Goal: Transaction & Acquisition: Purchase product/service

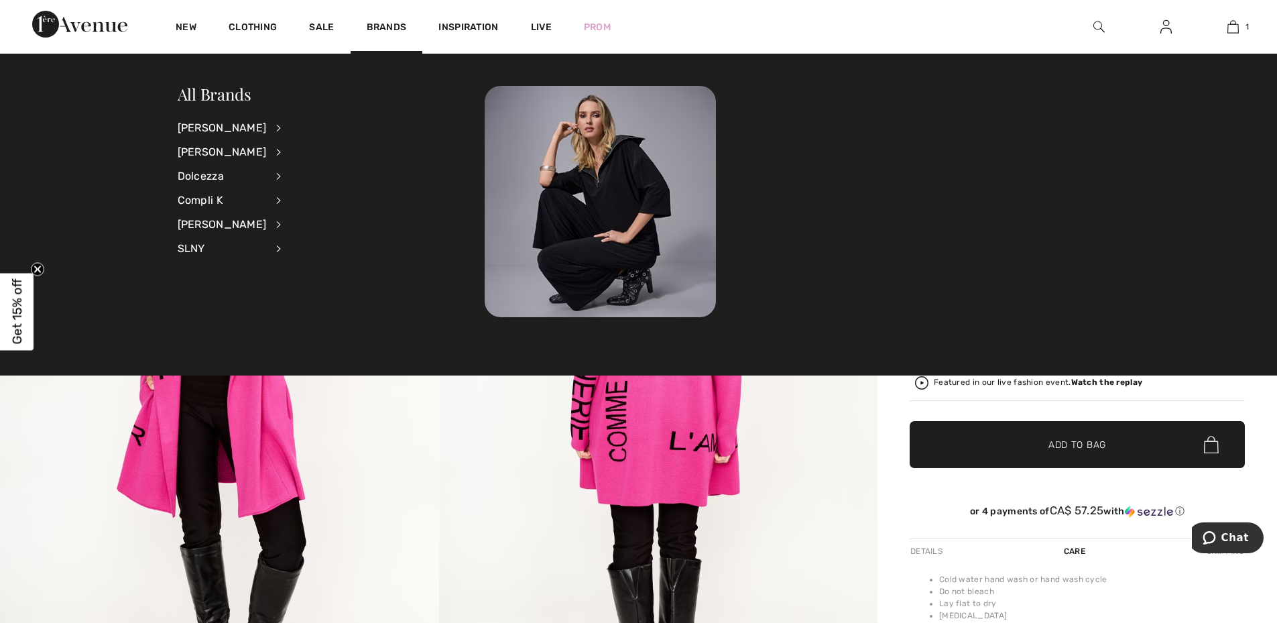
click at [848, 463] on img at bounding box center [658, 409] width 439 height 658
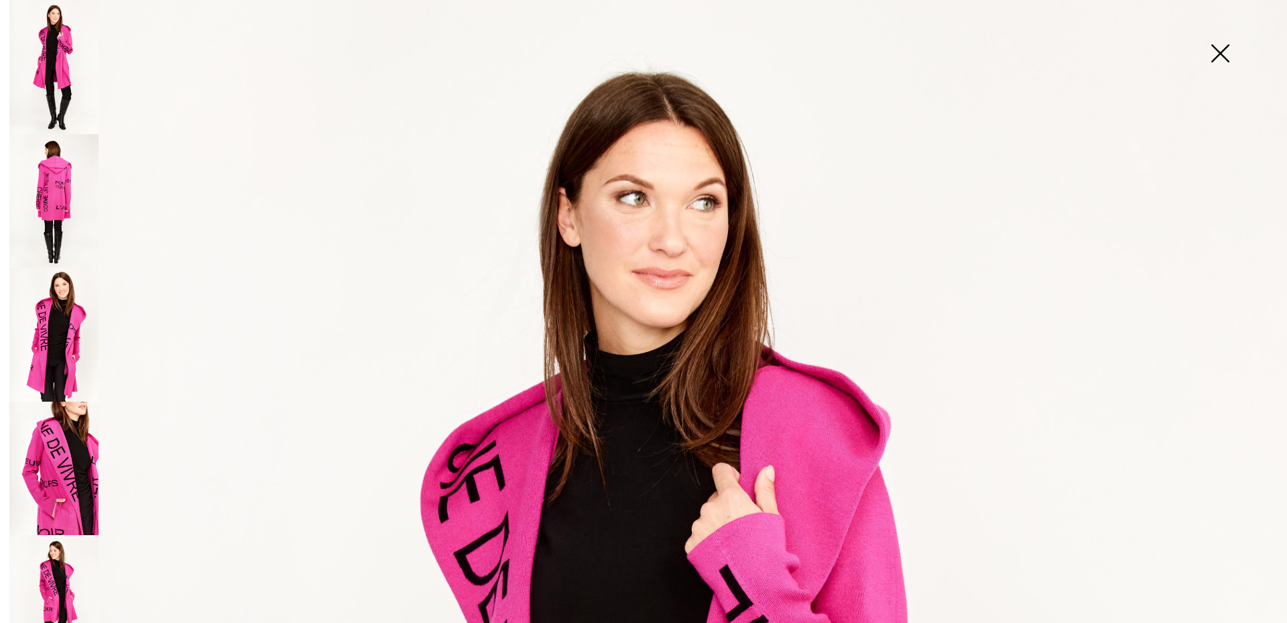
click at [1224, 60] on img at bounding box center [1220, 54] width 67 height 69
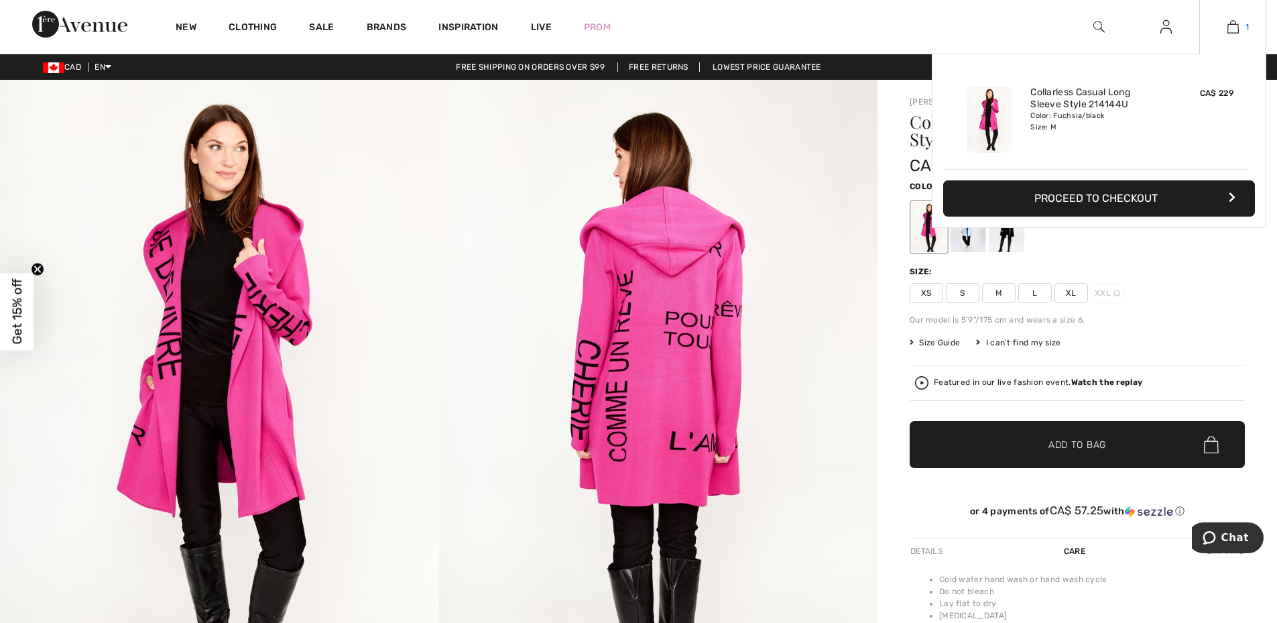
click at [1237, 27] on img at bounding box center [1233, 27] width 11 height 16
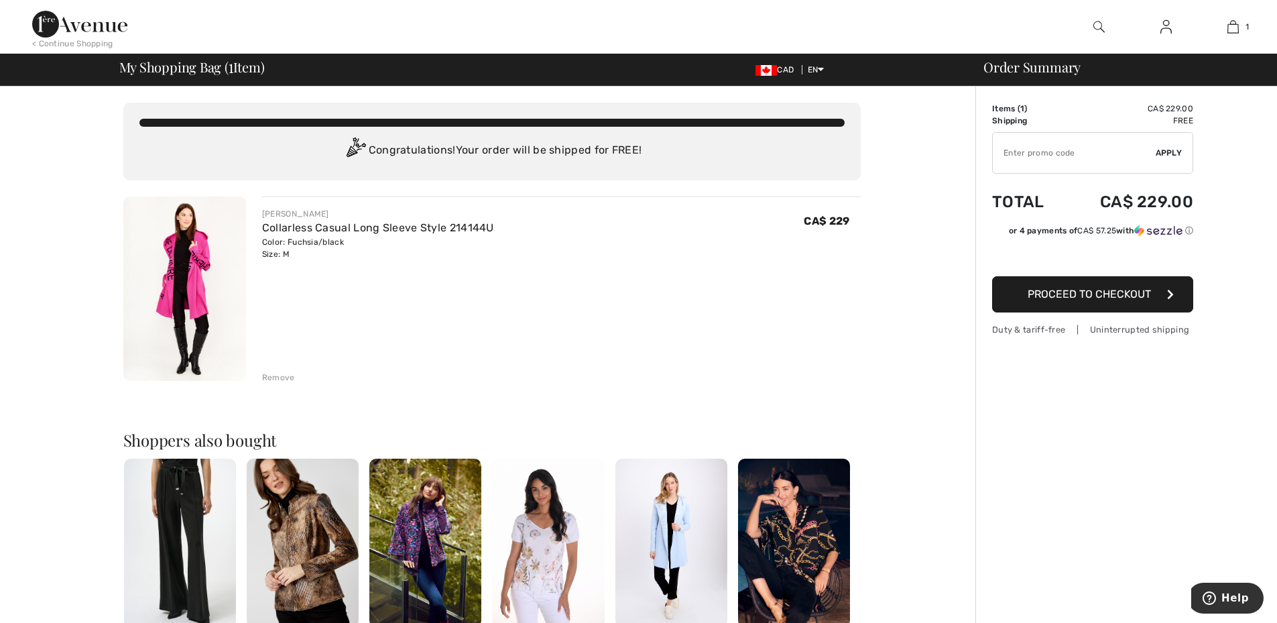
click at [1097, 303] on button "Proceed to Checkout" at bounding box center [1092, 294] width 201 height 36
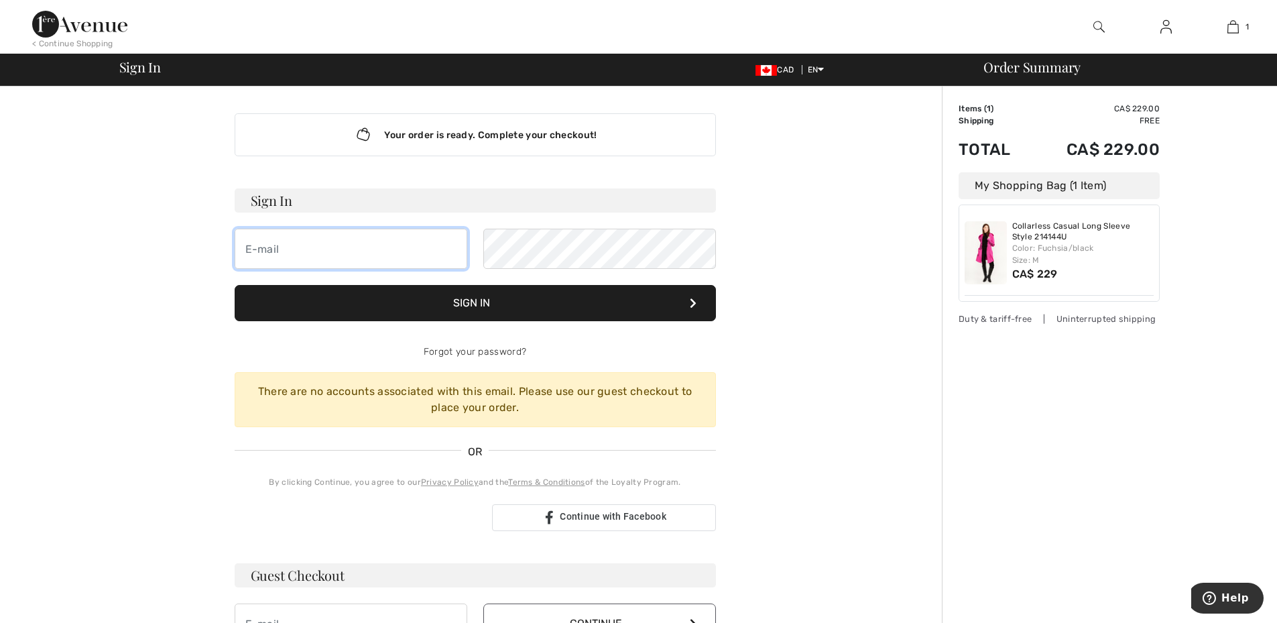
click at [393, 268] on input "email" at bounding box center [351, 249] width 233 height 40
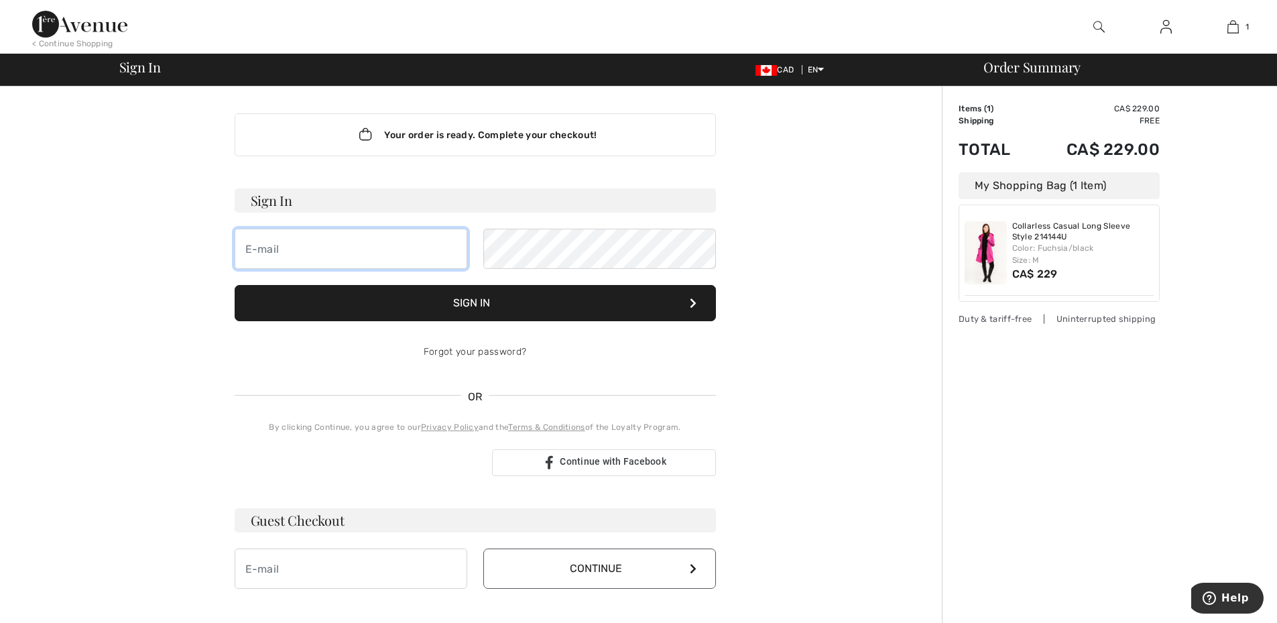
type input "[EMAIL_ADDRESS][PERSON_NAME][DOMAIN_NAME]"
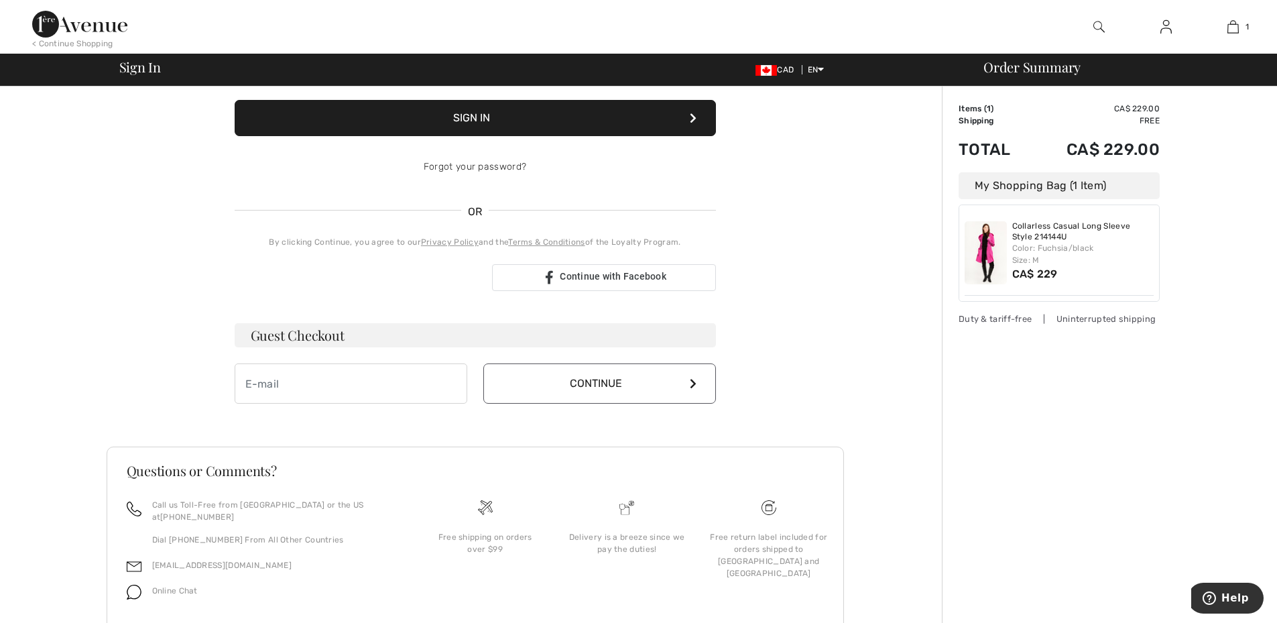
scroll to position [219, 0]
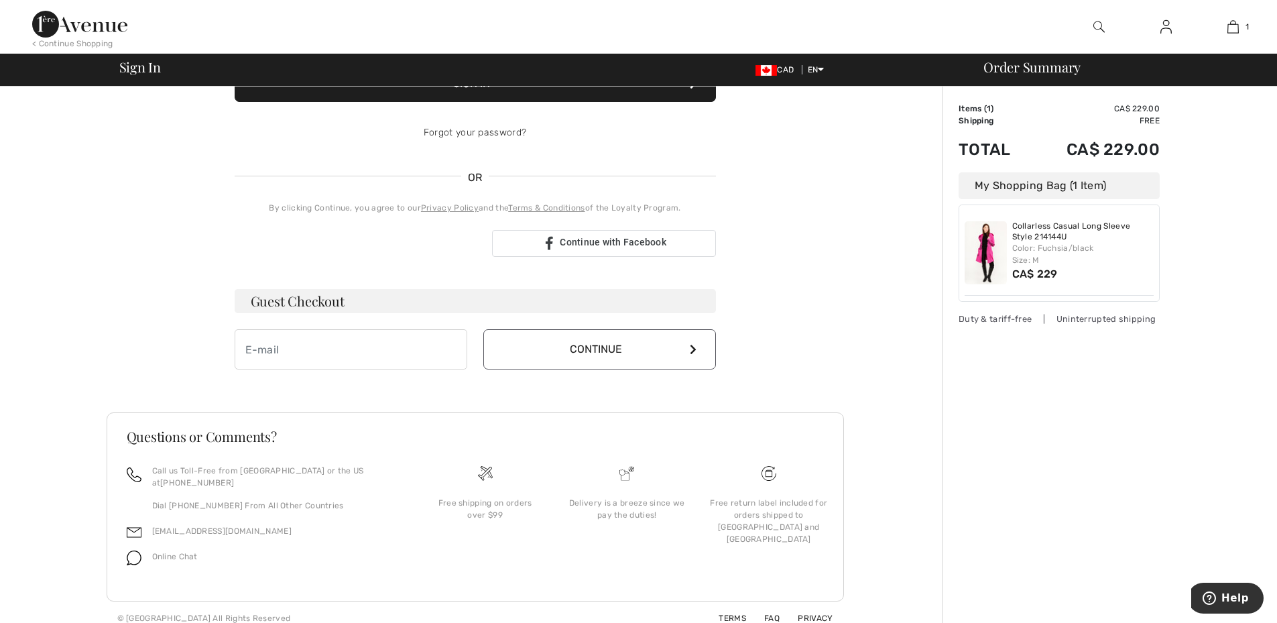
click at [605, 346] on button "Continue" at bounding box center [599, 349] width 233 height 40
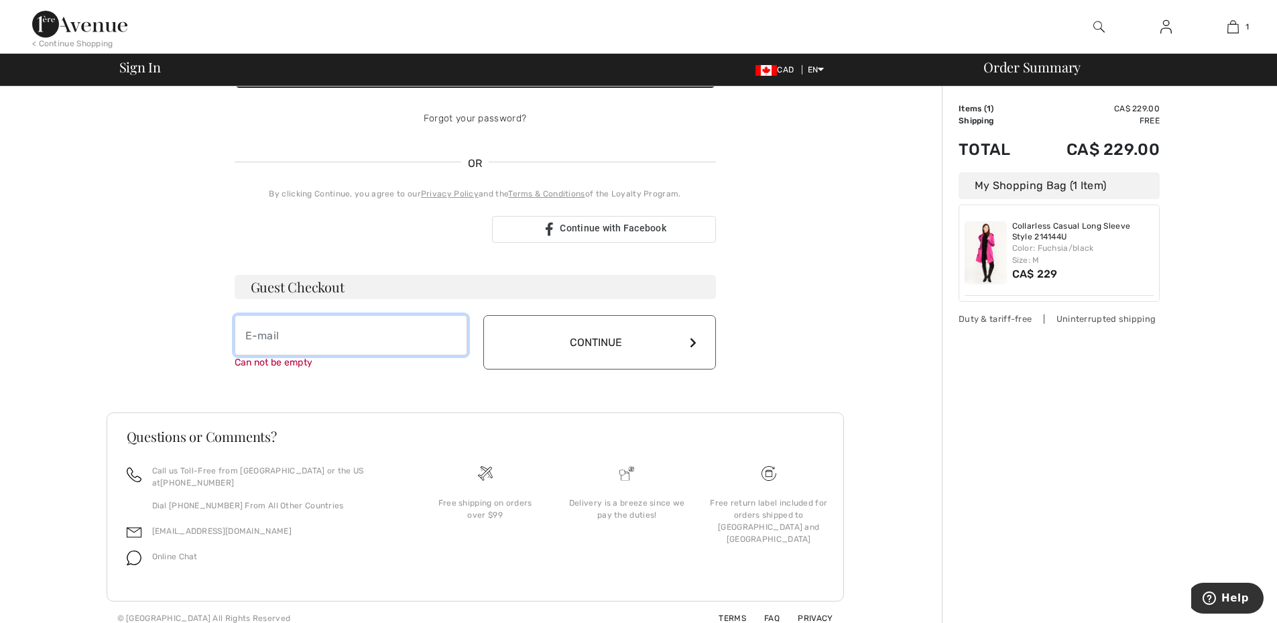
click at [305, 335] on input "email" at bounding box center [351, 335] width 233 height 40
type input "sarahjo.doucet@gmail.com"
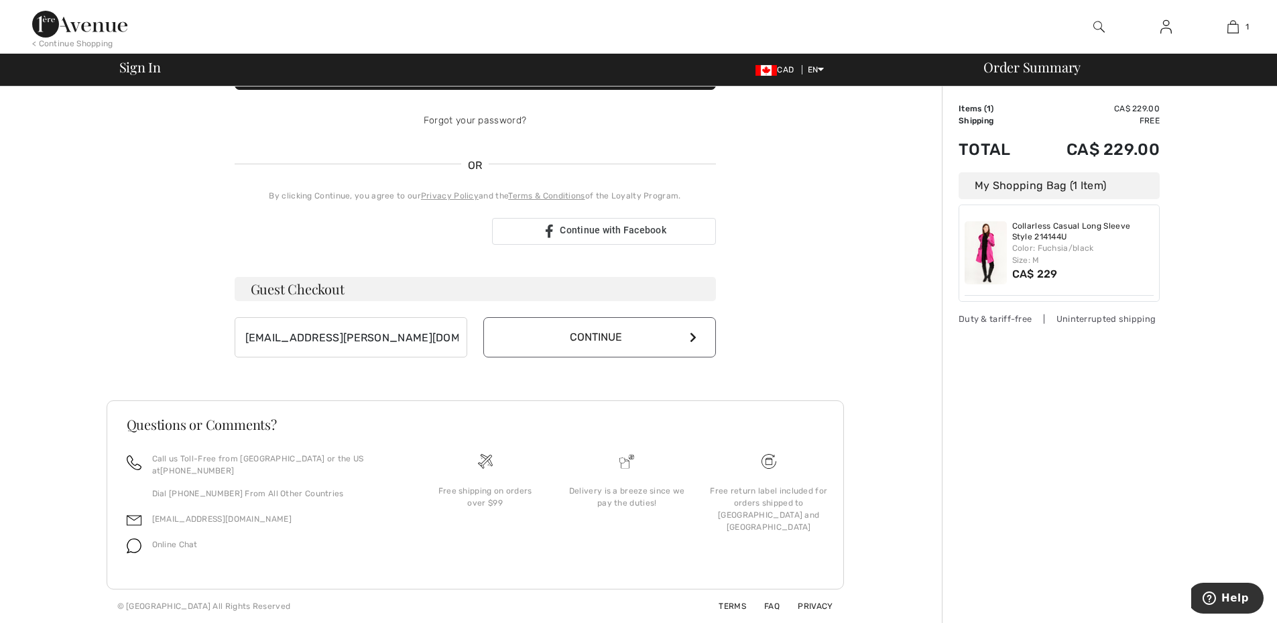
scroll to position [219, 0]
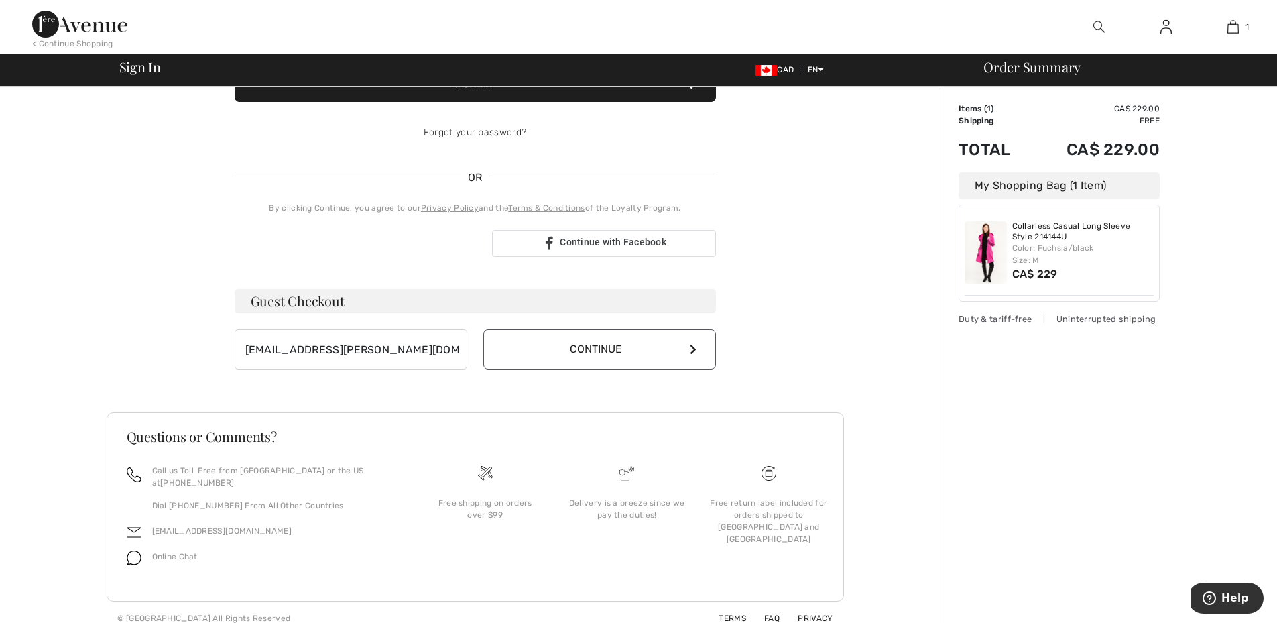
click at [577, 337] on button "Continue" at bounding box center [599, 349] width 233 height 40
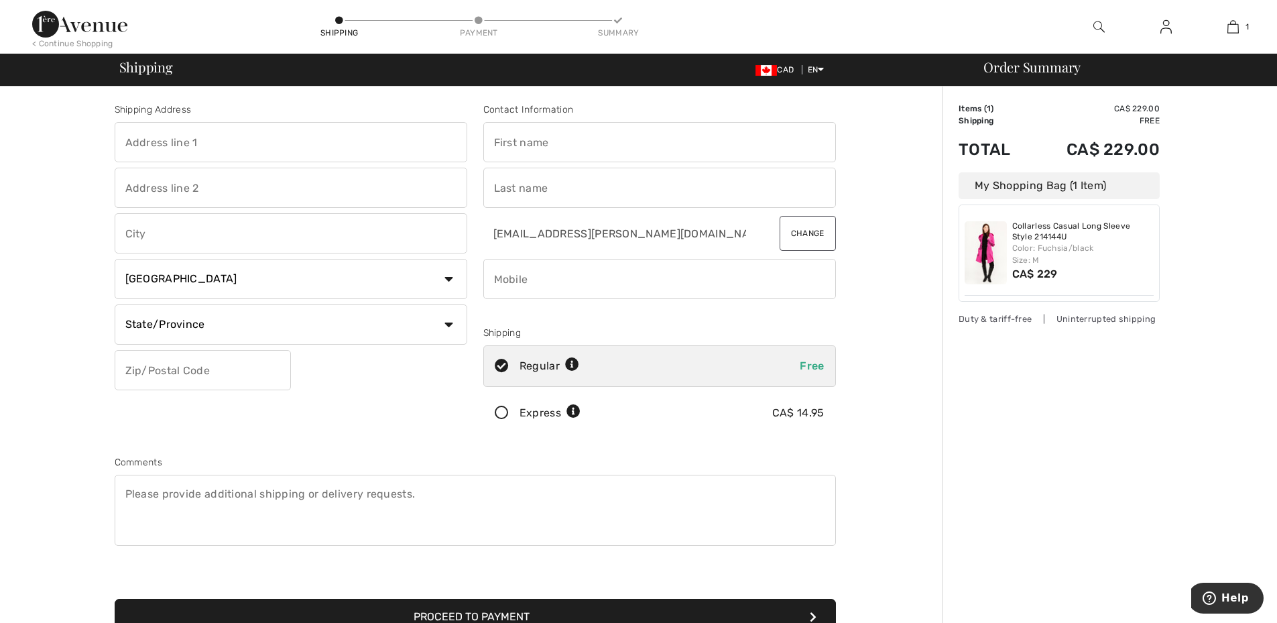
click at [203, 148] on input "text" at bounding box center [291, 142] width 353 height 40
type input "436 Cedarille Cres SW"
type input "Calgary"
select select "AB"
type input "T2W 2H7"
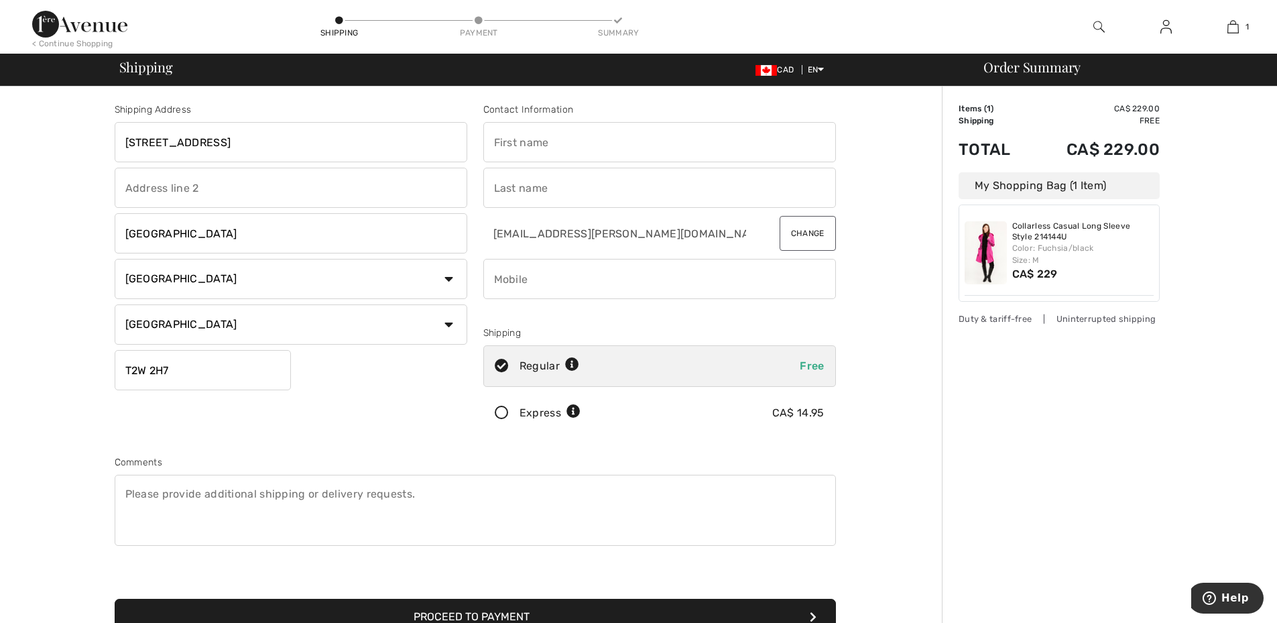
type input "Sarah-Jo"
type input "Doucet"
type input "5875887399"
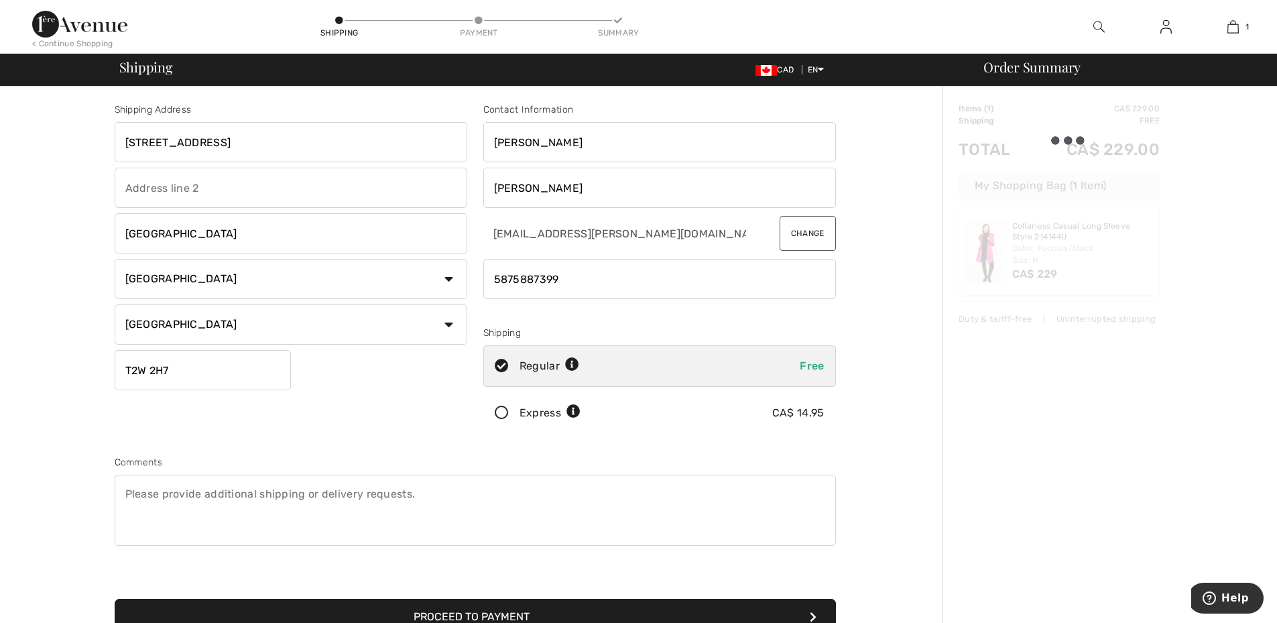
type input "T2W2H7"
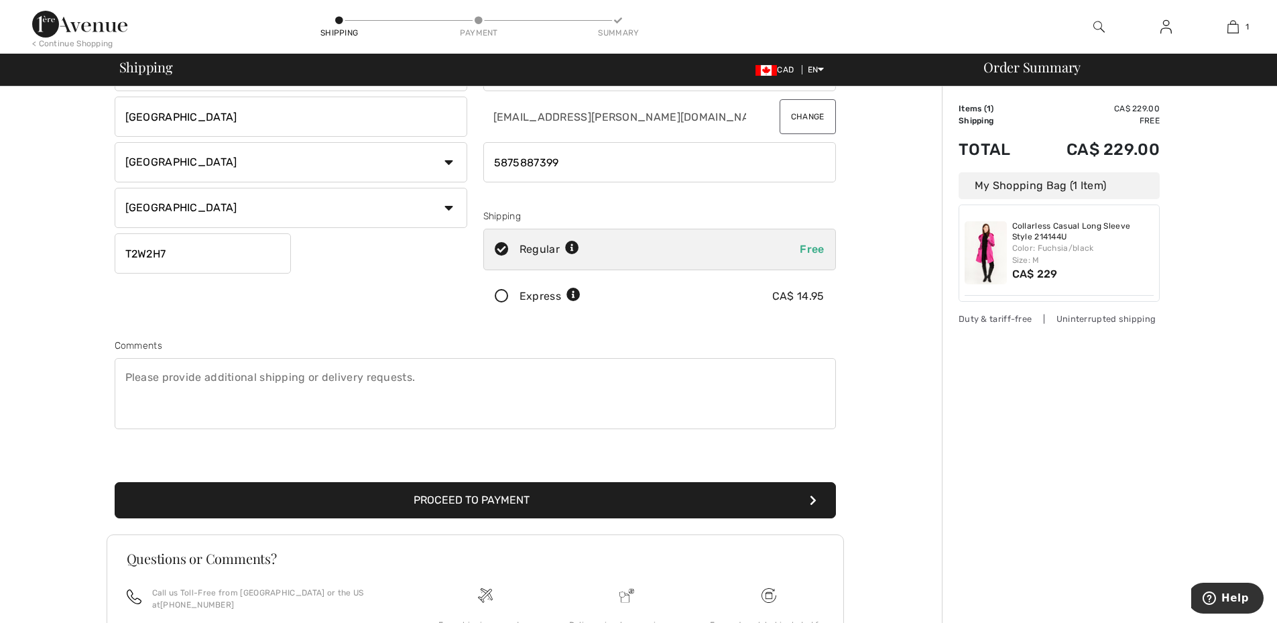
scroll to position [201, 0]
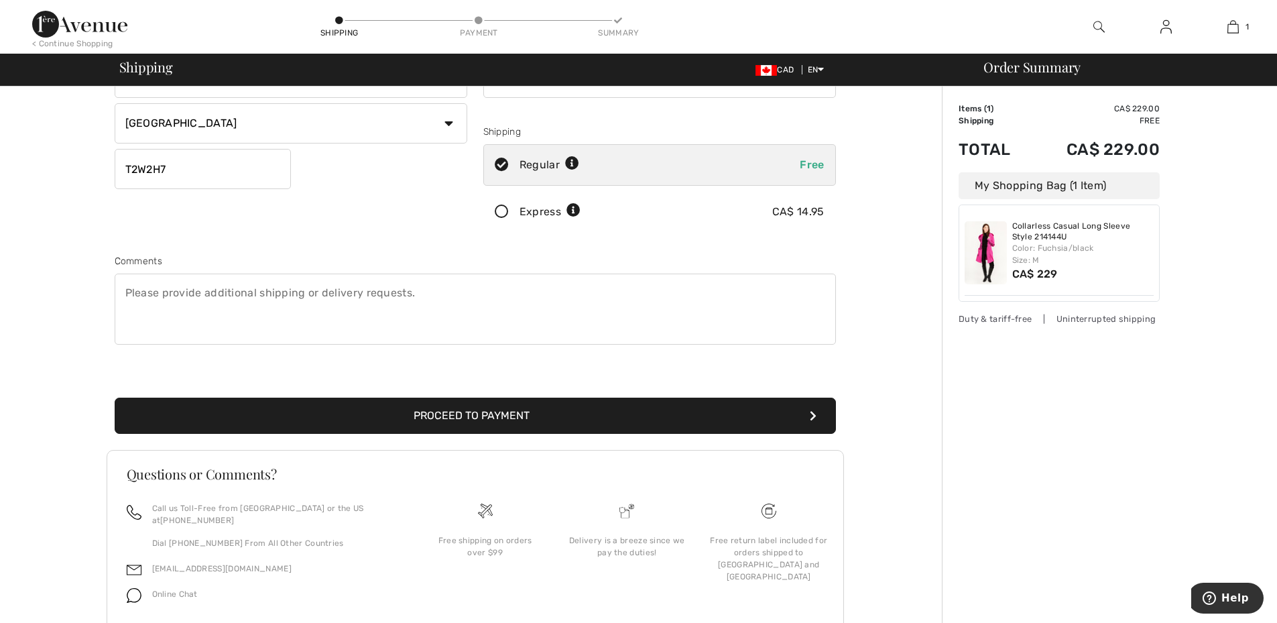
click at [524, 413] on button "Proceed to Payment" at bounding box center [475, 416] width 721 height 36
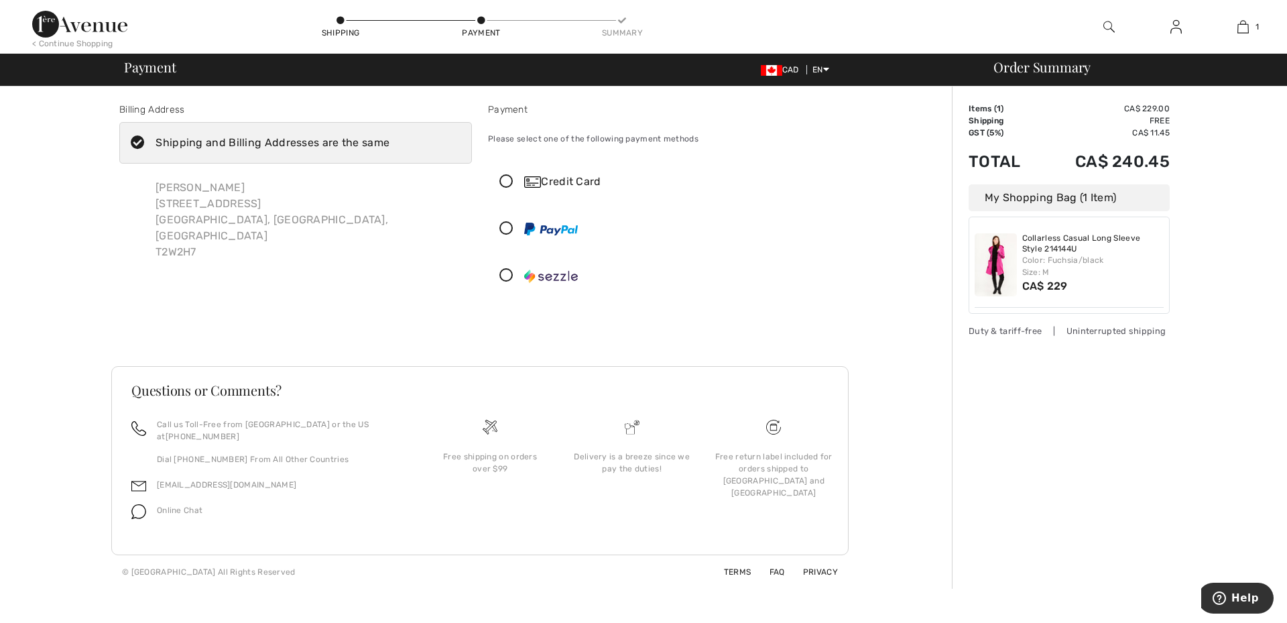
click at [509, 182] on icon at bounding box center [507, 182] width 36 height 14
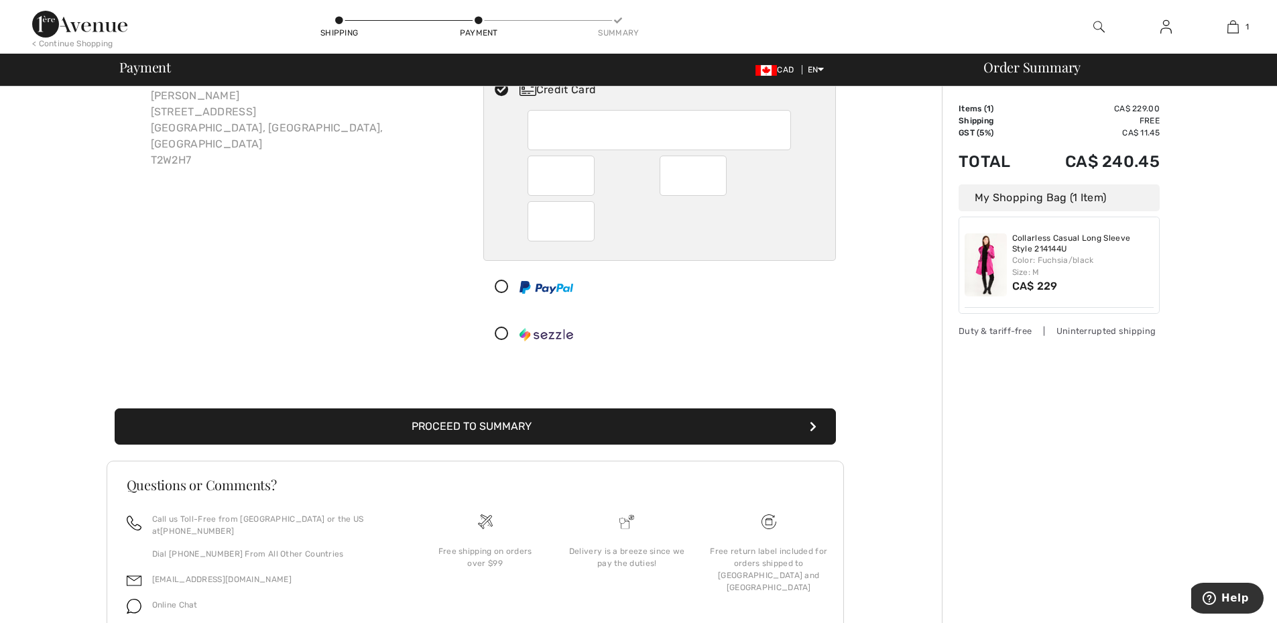
scroll to position [140, 0]
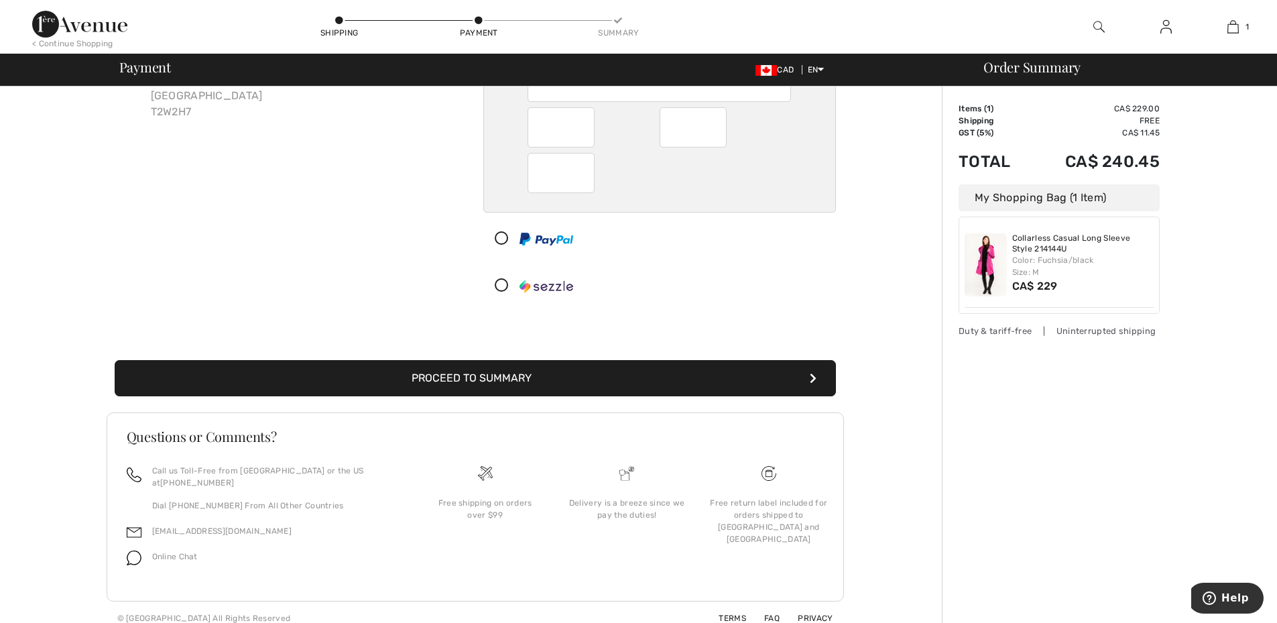
click at [498, 374] on button "Proceed to Summary" at bounding box center [475, 378] width 721 height 36
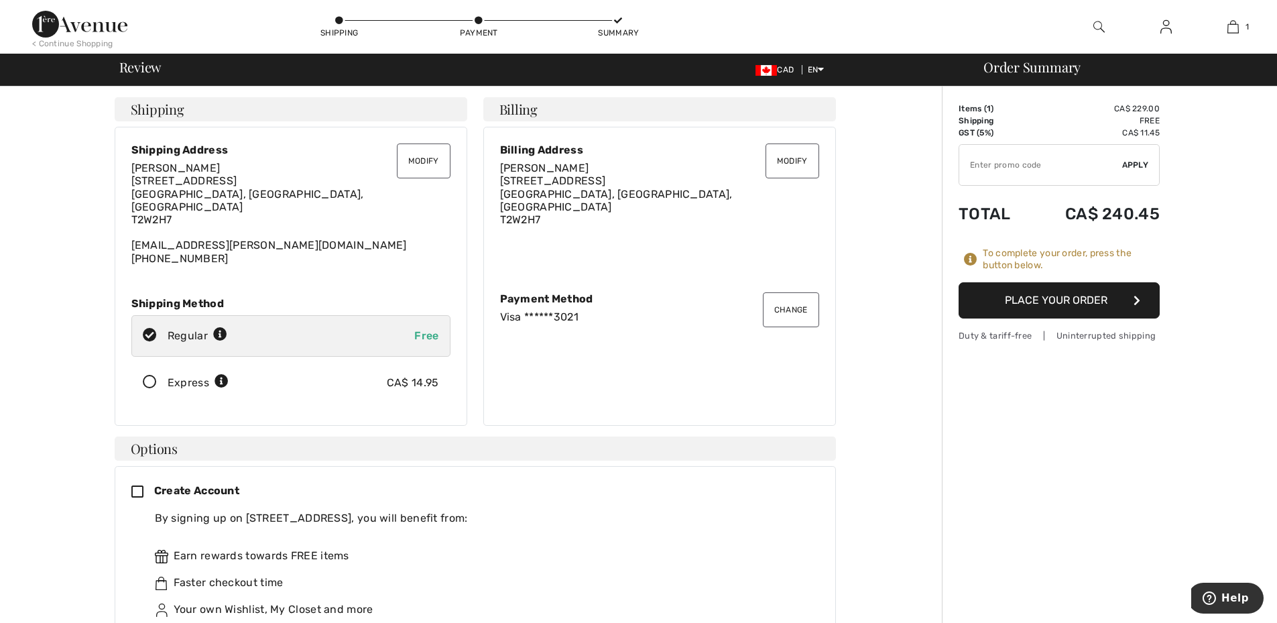
click at [1102, 312] on button "Place Your Order" at bounding box center [1059, 300] width 201 height 36
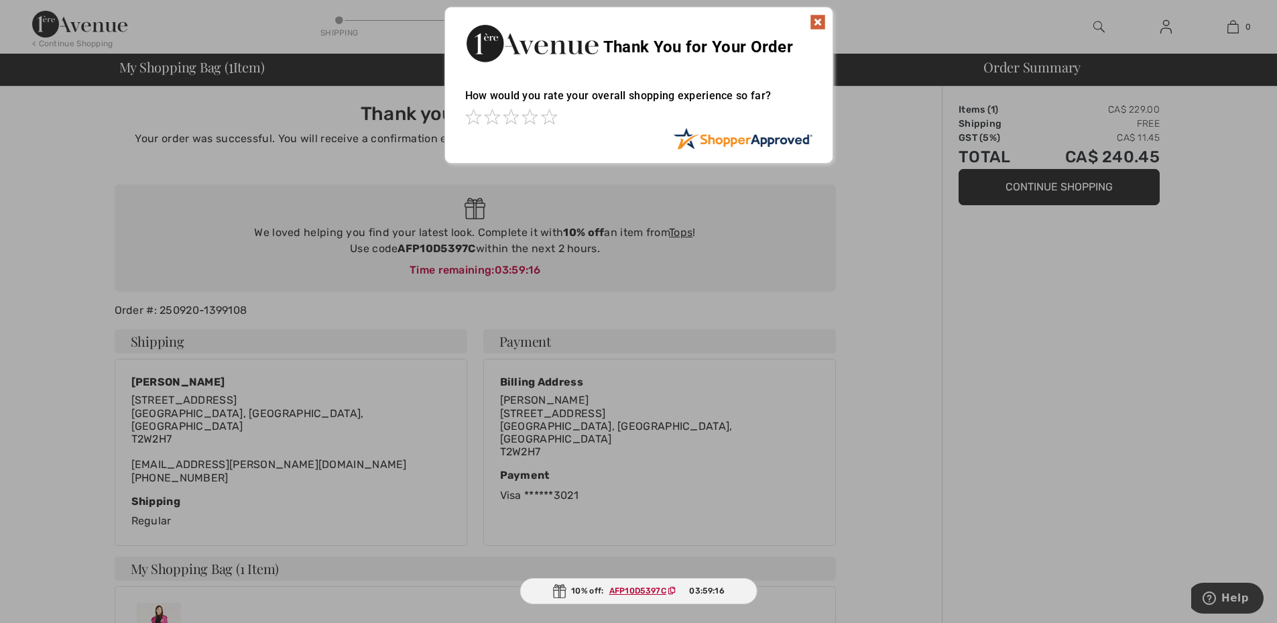
click at [816, 21] on img at bounding box center [818, 22] width 16 height 16
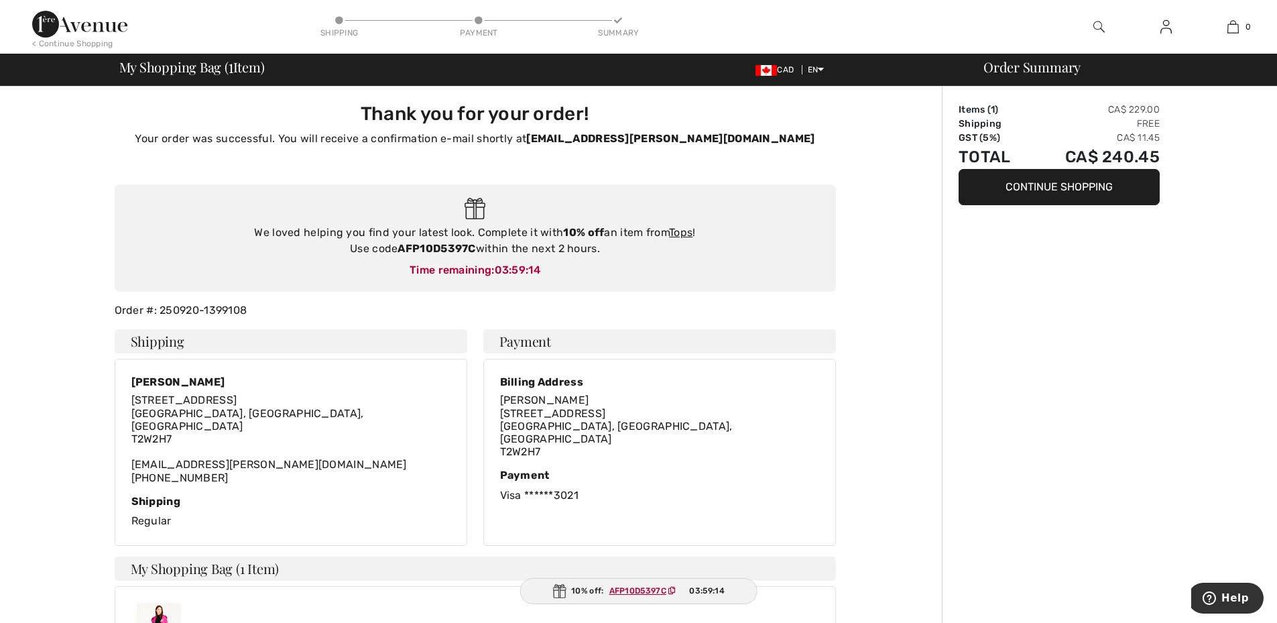
click at [80, 35] on img at bounding box center [79, 24] width 95 height 27
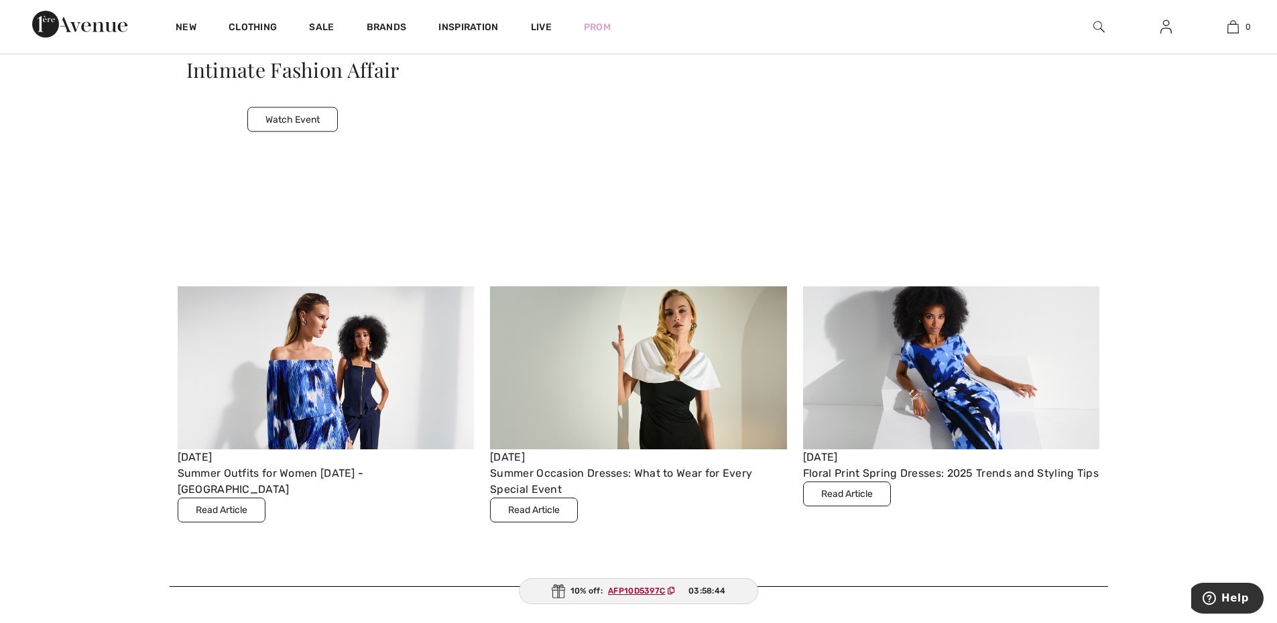
scroll to position [4358, 0]
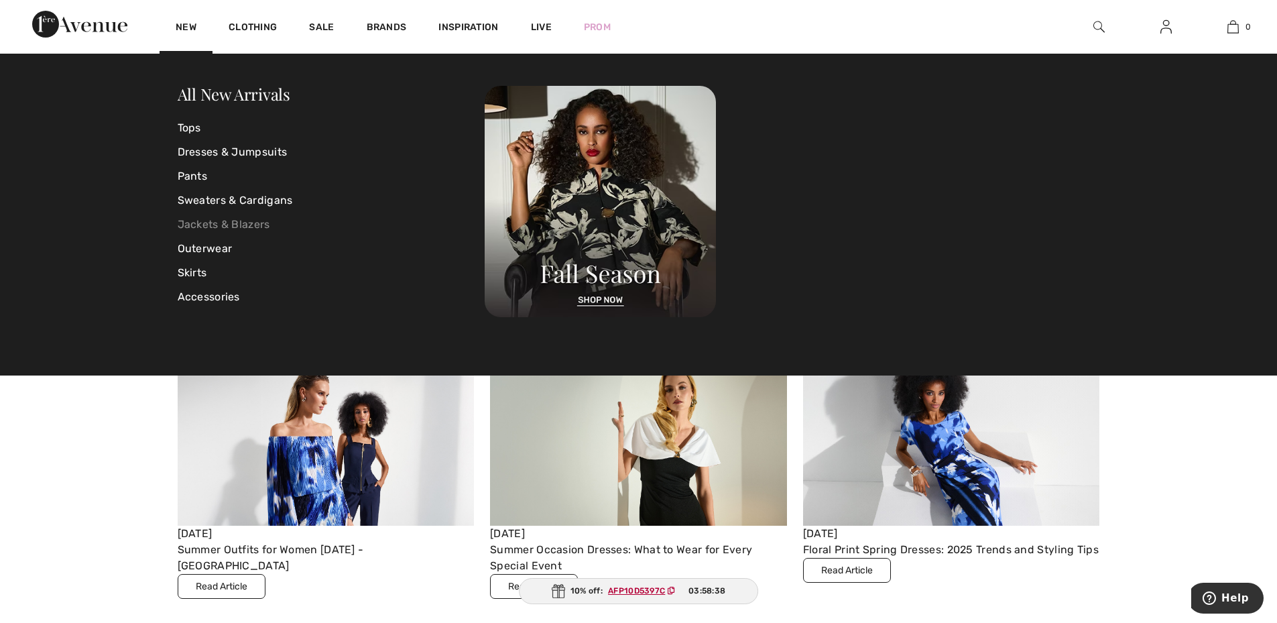
click at [214, 227] on link "Jackets & Blazers" at bounding box center [332, 225] width 308 height 24
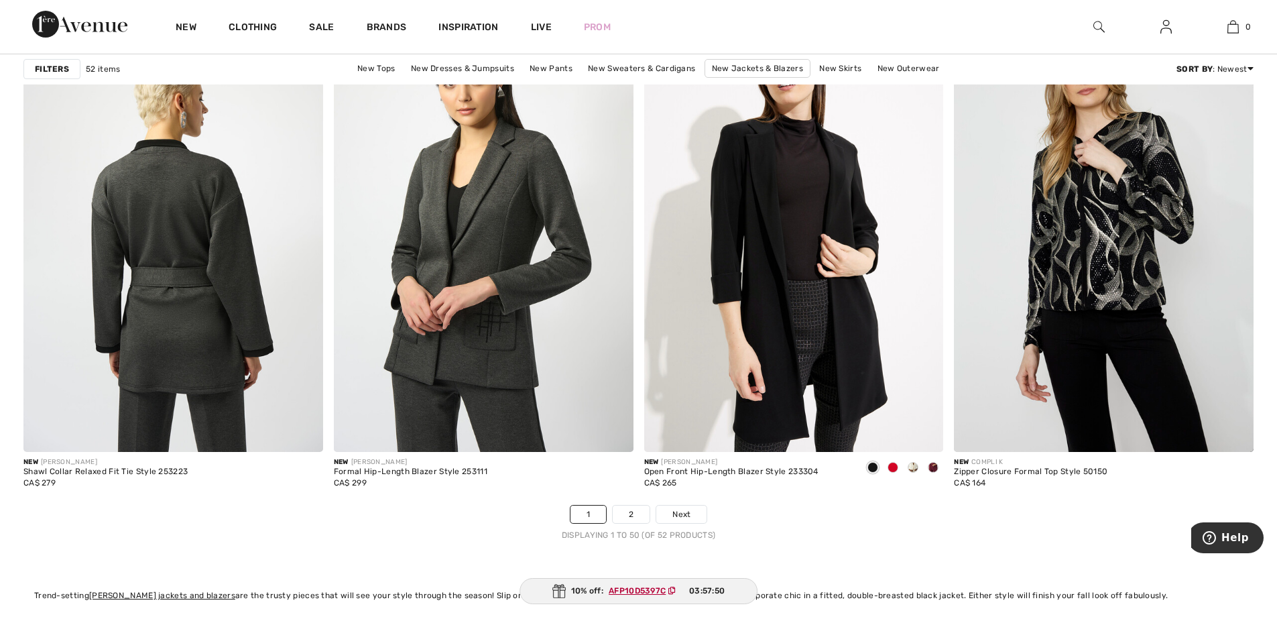
scroll to position [7509, 0]
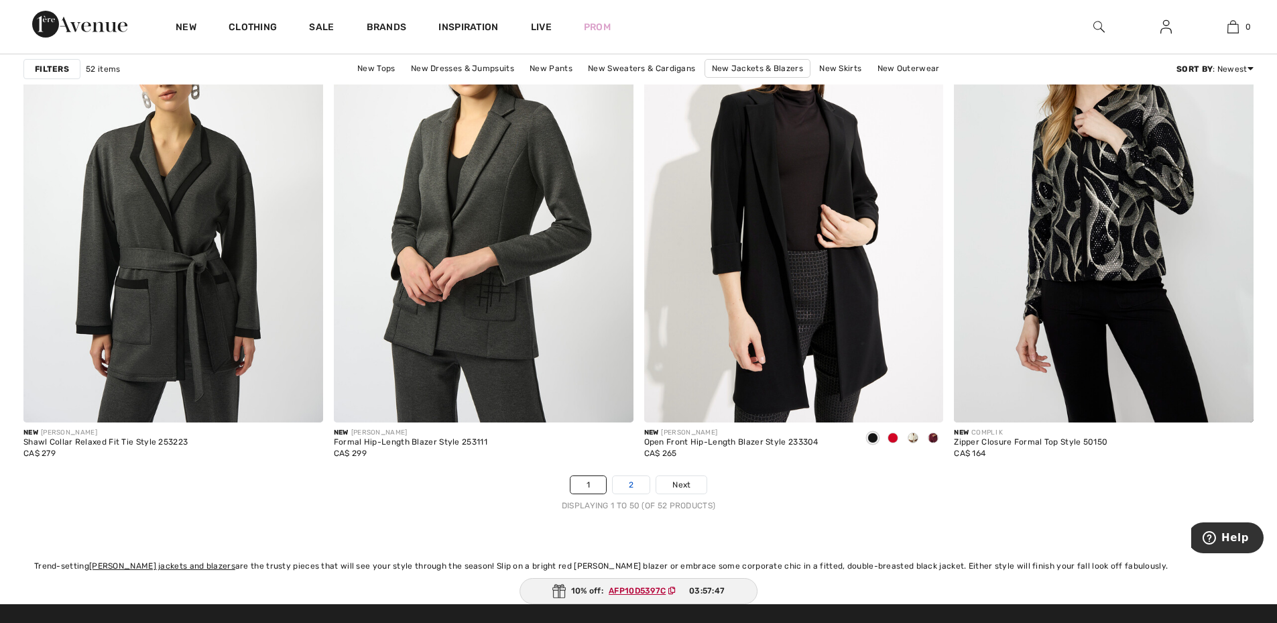
click at [628, 483] on link "2" at bounding box center [631, 484] width 37 height 17
